Goal: Navigation & Orientation: Understand site structure

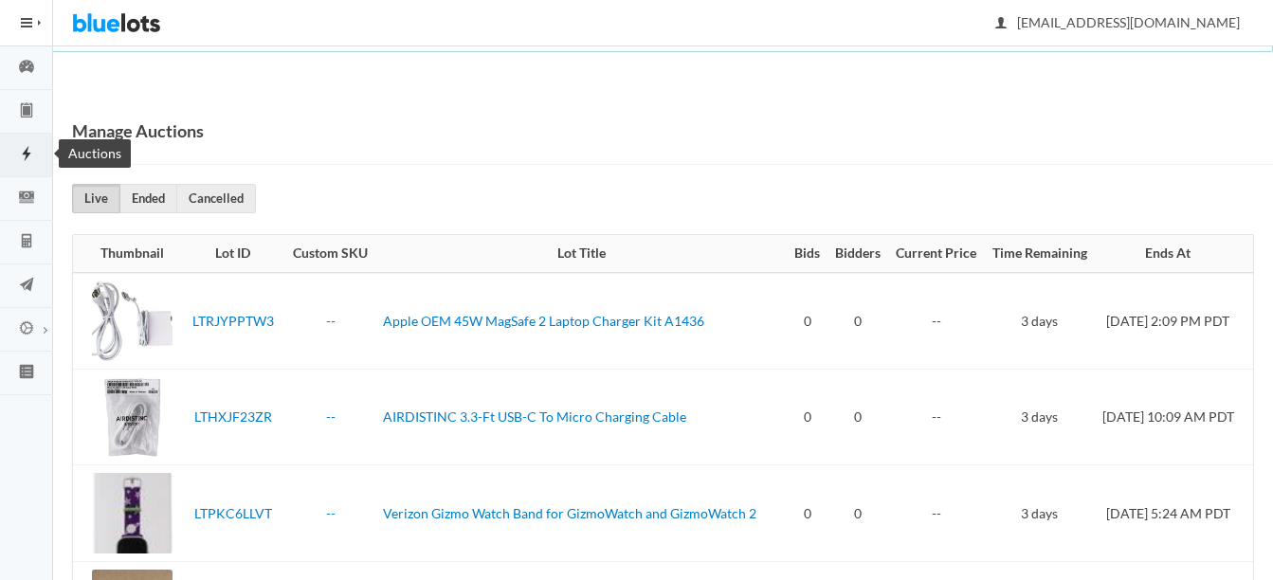
click at [27, 153] on icon "flash" at bounding box center [26, 153] width 9 height 15
click at [22, 110] on icon "clipboard" at bounding box center [26, 110] width 11 height 14
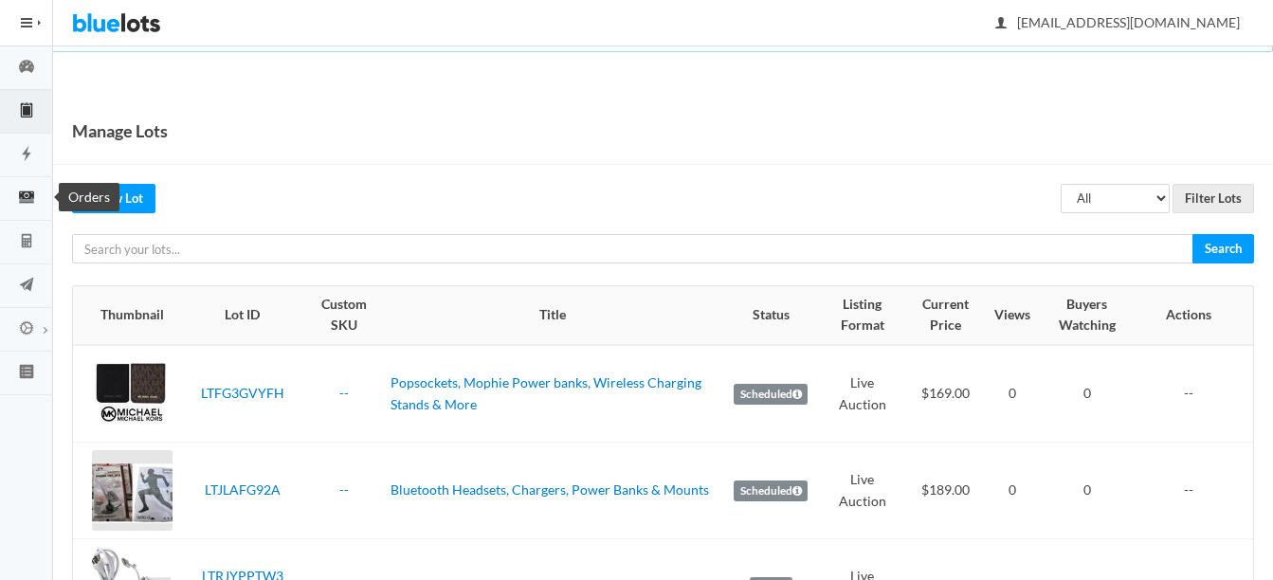
click at [26, 190] on icon "cash" at bounding box center [26, 197] width 53 height 17
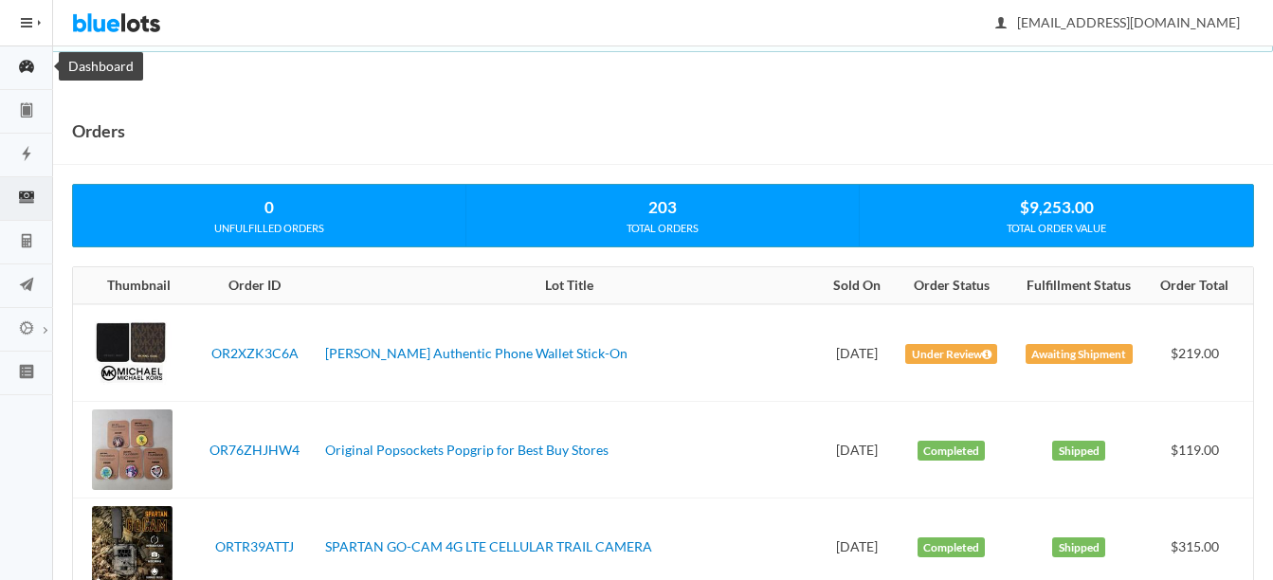
click at [27, 61] on icon "speedometer" at bounding box center [26, 66] width 15 height 13
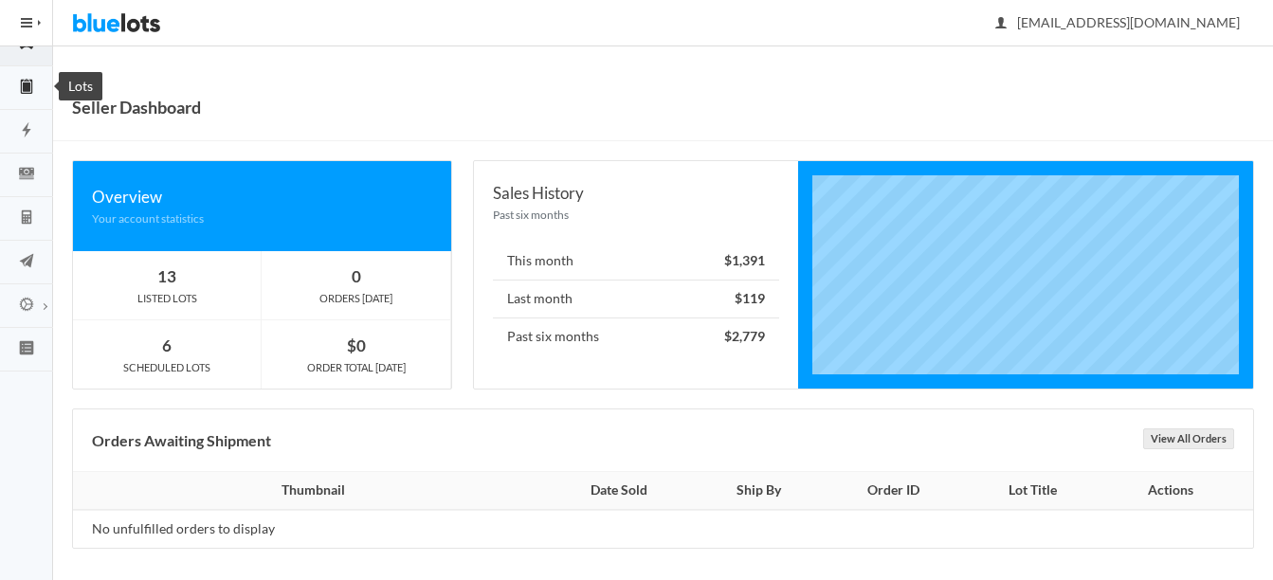
scroll to position [30, 0]
